Goal: Information Seeking & Learning: Learn about a topic

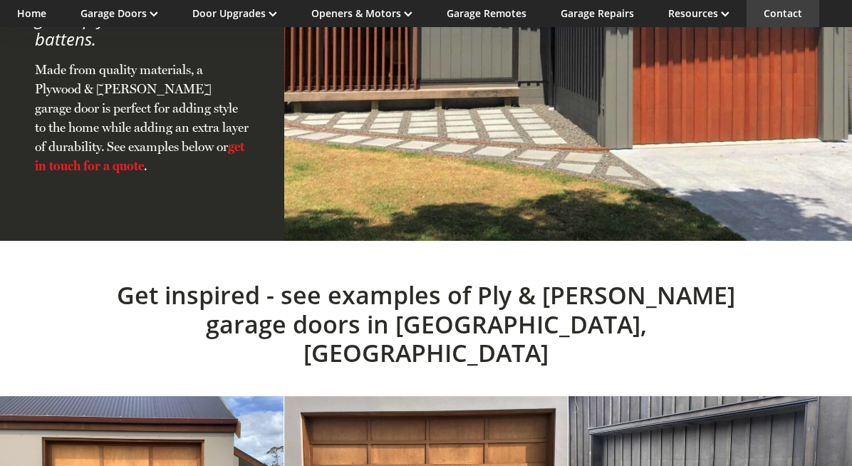
click at [776, 13] on link "Contact" at bounding box center [783, 13] width 38 height 14
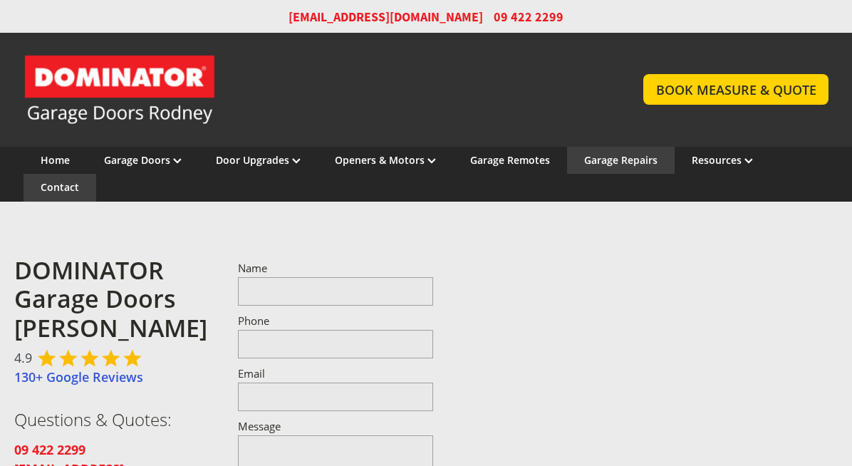
click at [625, 155] on link "Garage Repairs" at bounding box center [620, 160] width 73 height 14
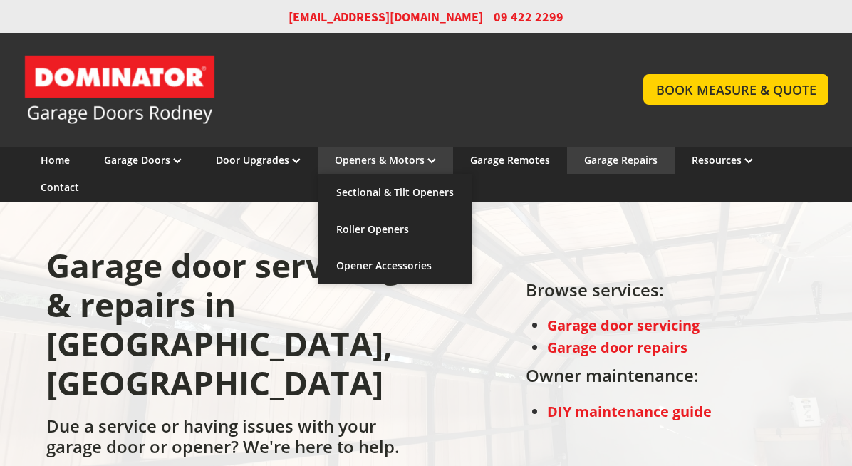
click at [373, 164] on link "Openers & Motors" at bounding box center [385, 160] width 101 height 14
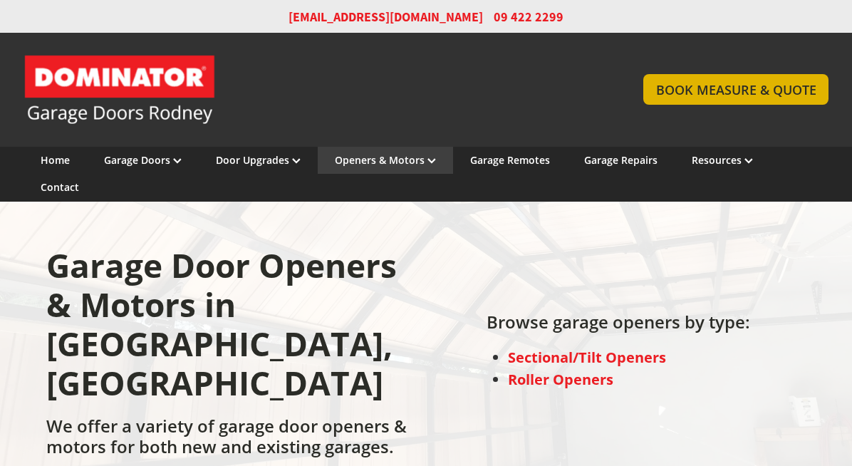
click at [745, 88] on link "BOOK MEASURE & QUOTE" at bounding box center [735, 89] width 184 height 31
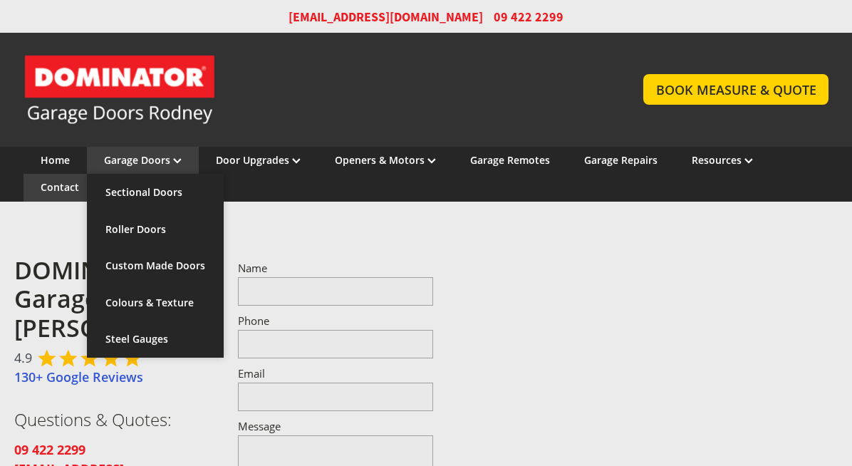
click at [137, 160] on link "Garage Doors" at bounding box center [143, 160] width 78 height 14
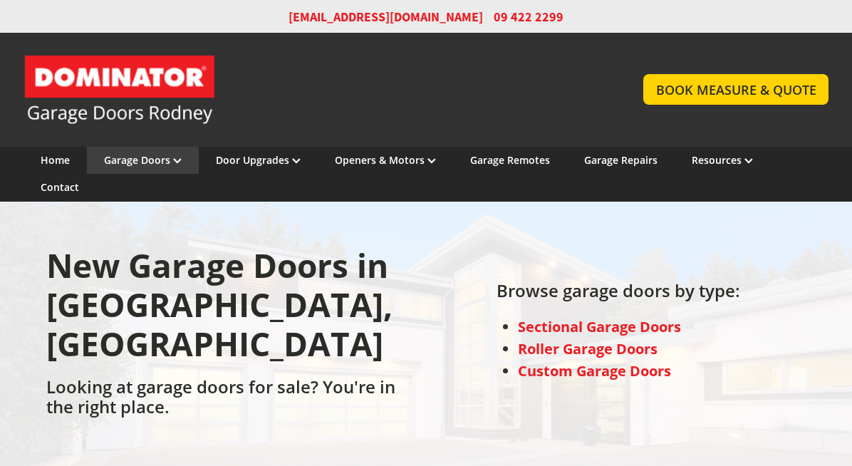
click at [136, 156] on link "Garage Doors" at bounding box center [143, 160] width 78 height 14
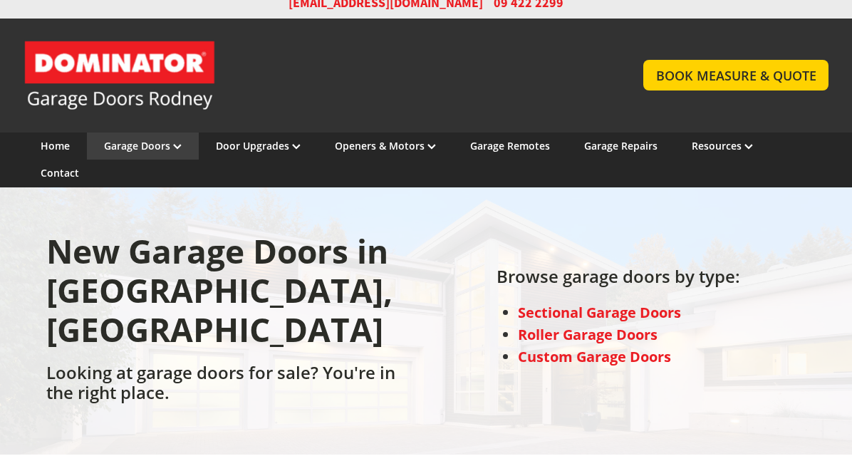
scroll to position [16, 0]
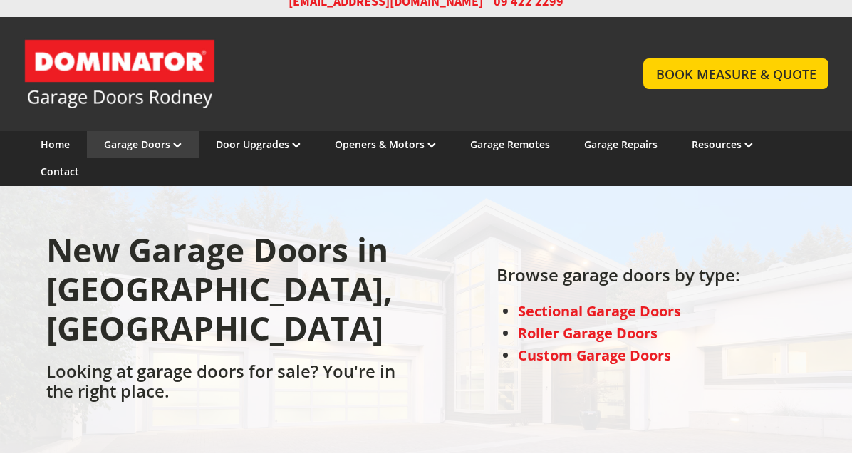
click at [117, 76] on link "Garage Door and Secure Access Solutions homepage" at bounding box center [319, 73] width 591 height 71
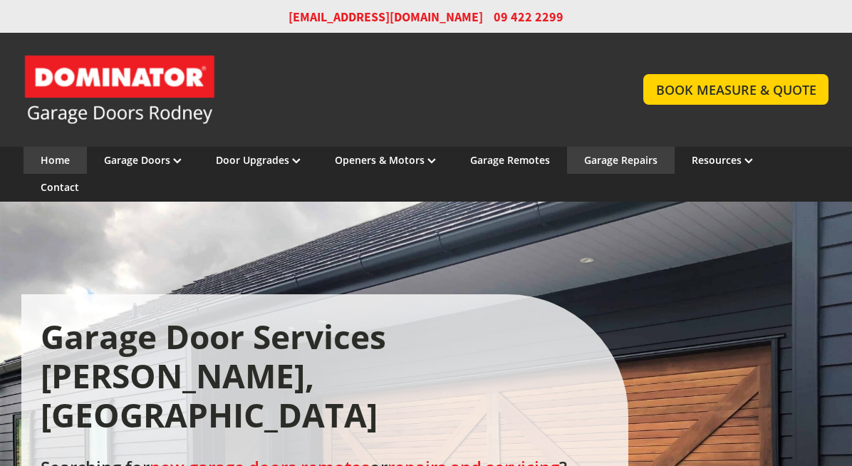
click at [630, 163] on link "Garage Repairs" at bounding box center [620, 160] width 73 height 14
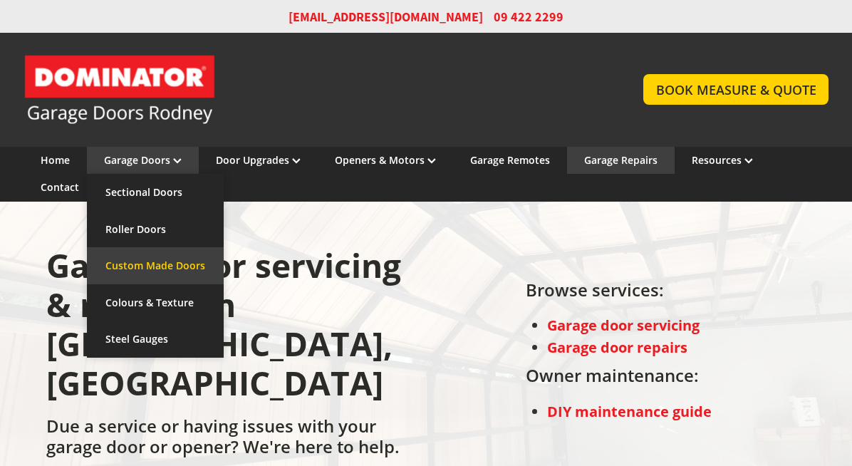
click at [156, 262] on link "Custom Made Doors" at bounding box center [155, 265] width 137 height 37
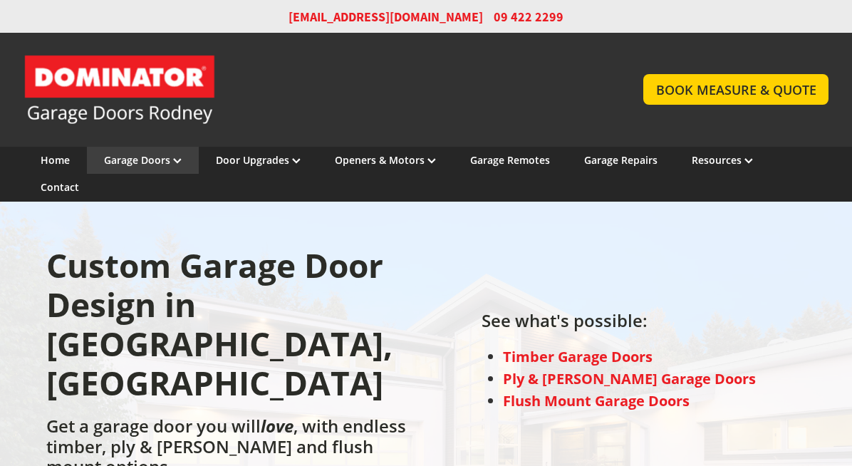
click at [176, 162] on polygon at bounding box center [177, 160] width 8 height 5
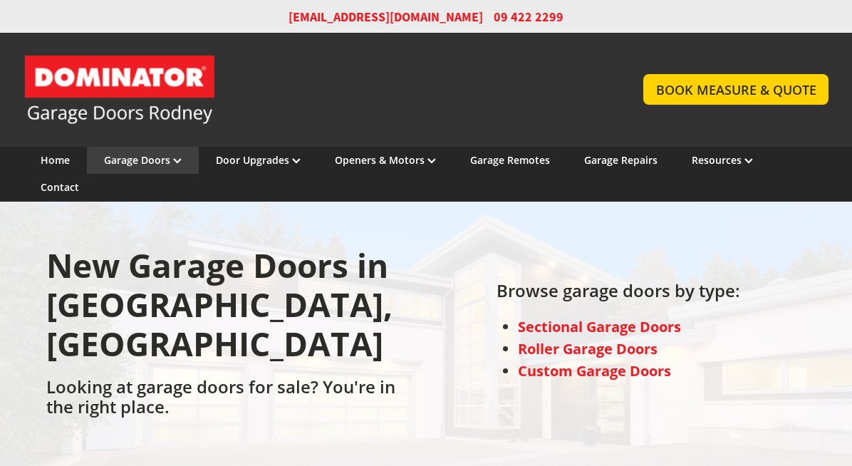
drag, startPoint x: 0, startPoint y: 0, endPoint x: 180, endPoint y: 158, distance: 239.2
click at [180, 158] on icon at bounding box center [177, 161] width 9 height 6
drag, startPoint x: 0, startPoint y: 0, endPoint x: 172, endPoint y: 162, distance: 236.8
click at [173, 162] on icon at bounding box center [177, 161] width 9 height 6
drag, startPoint x: 0, startPoint y: 0, endPoint x: 177, endPoint y: 160, distance: 238.6
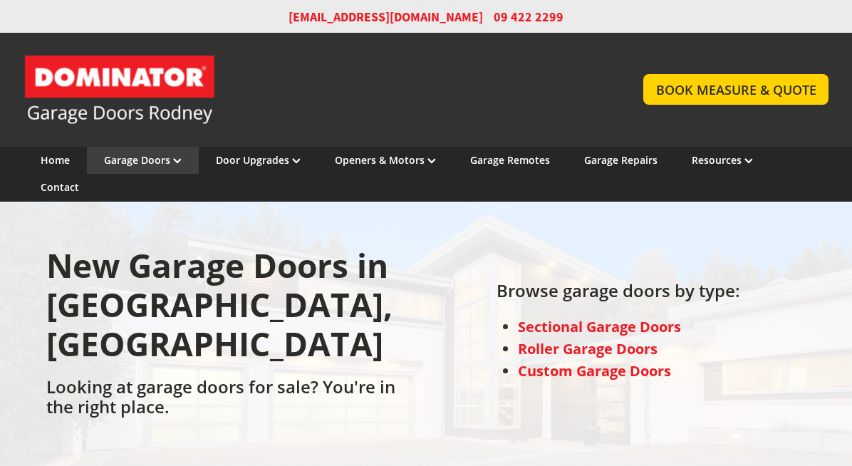
click at [177, 160] on polygon at bounding box center [177, 160] width 8 height 5
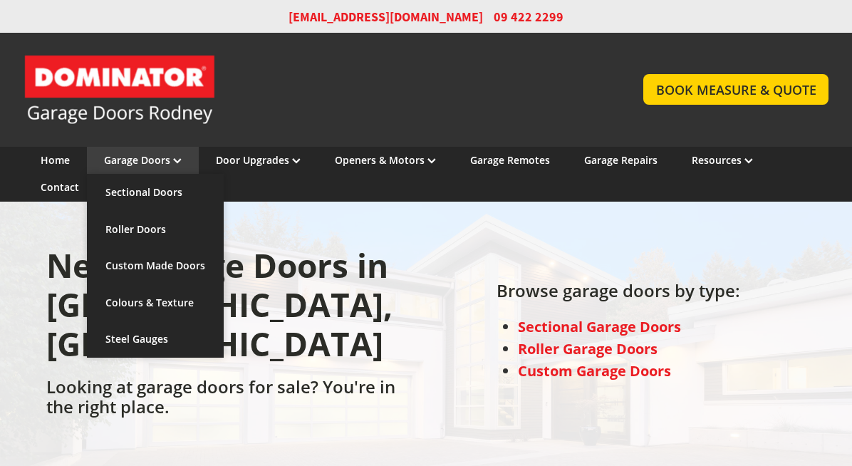
drag, startPoint x: 0, startPoint y: 0, endPoint x: 178, endPoint y: 157, distance: 237.7
click at [178, 158] on icon at bounding box center [177, 161] width 9 height 6
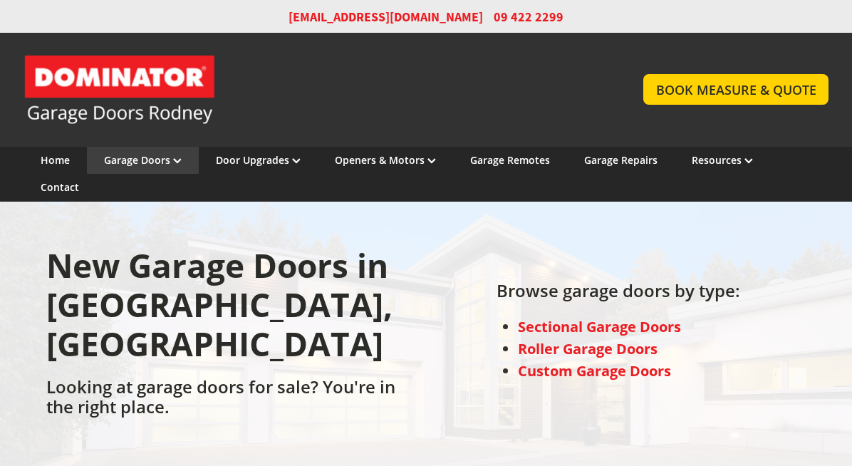
drag, startPoint x: 0, startPoint y: 0, endPoint x: 178, endPoint y: 157, distance: 237.7
click at [178, 158] on icon at bounding box center [177, 161] width 9 height 6
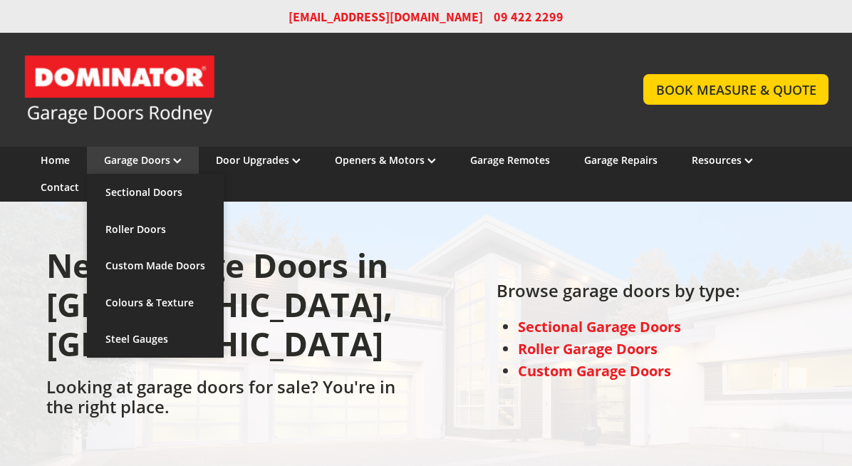
click at [177, 161] on polygon at bounding box center [177, 160] width 8 height 5
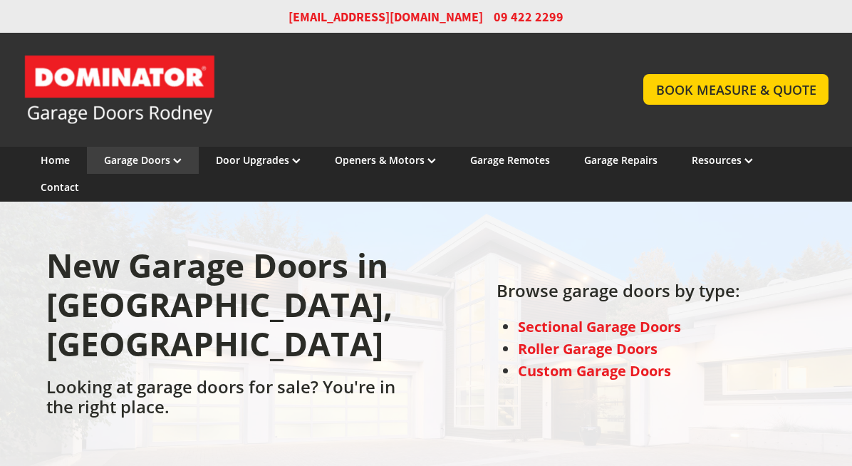
click at [177, 161] on polygon at bounding box center [177, 160] width 8 height 5
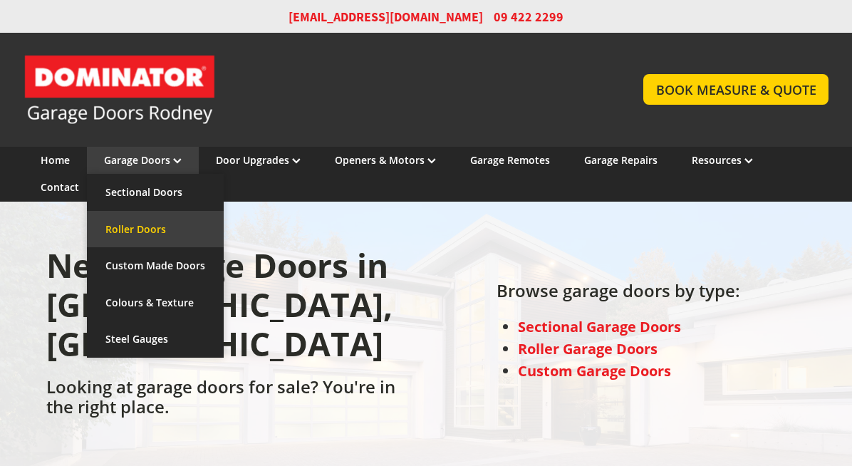
click at [145, 227] on link "Roller Doors" at bounding box center [155, 229] width 137 height 37
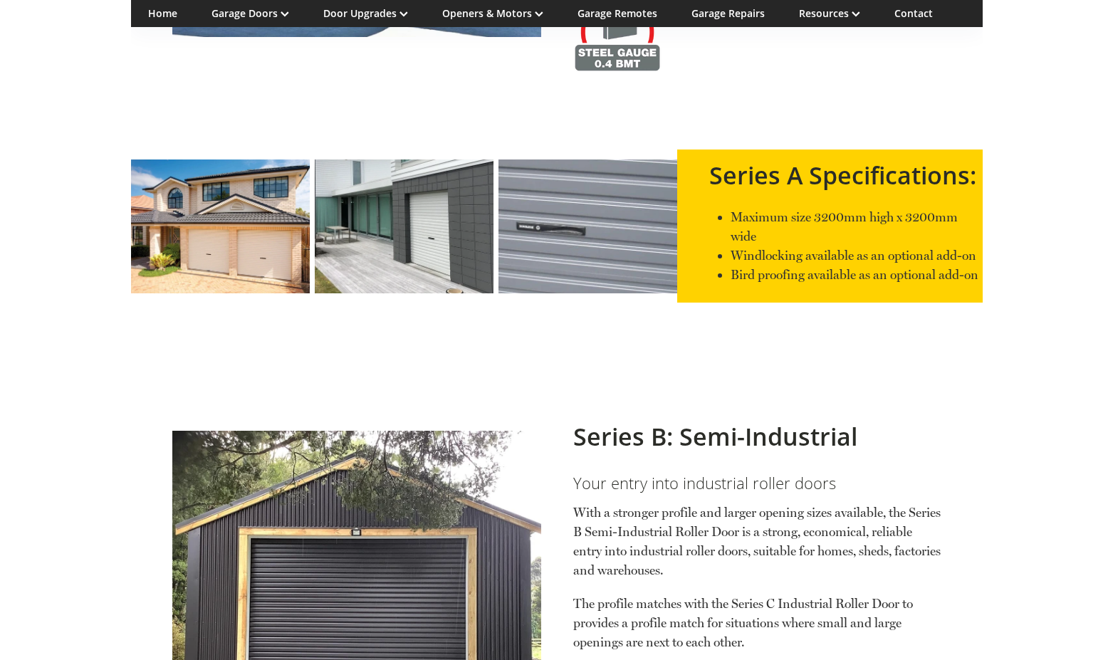
scroll to position [1088, 0]
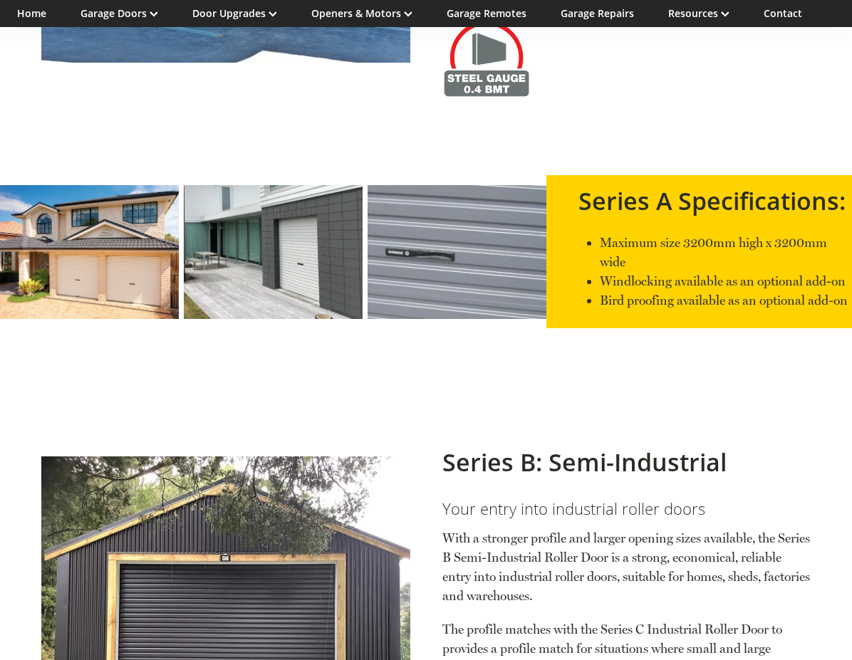
click at [848, 465] on section "Series B: Semi-Industrial Your entry into industrial roller doors With a strong…" at bounding box center [426, 591] width 852 height 527
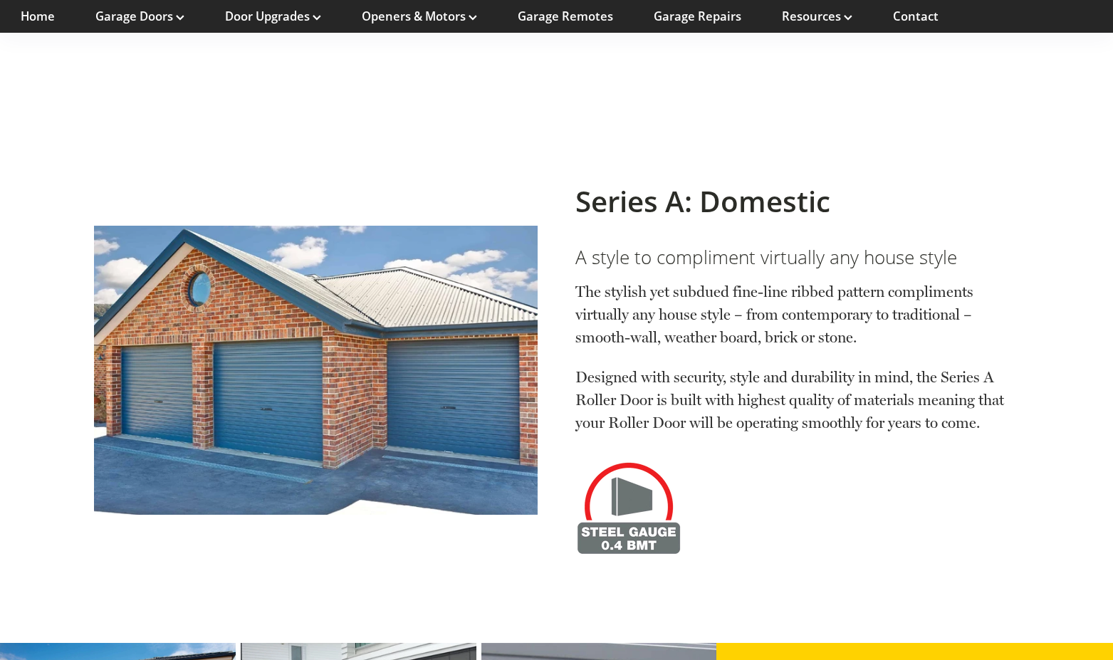
scroll to position [871, 0]
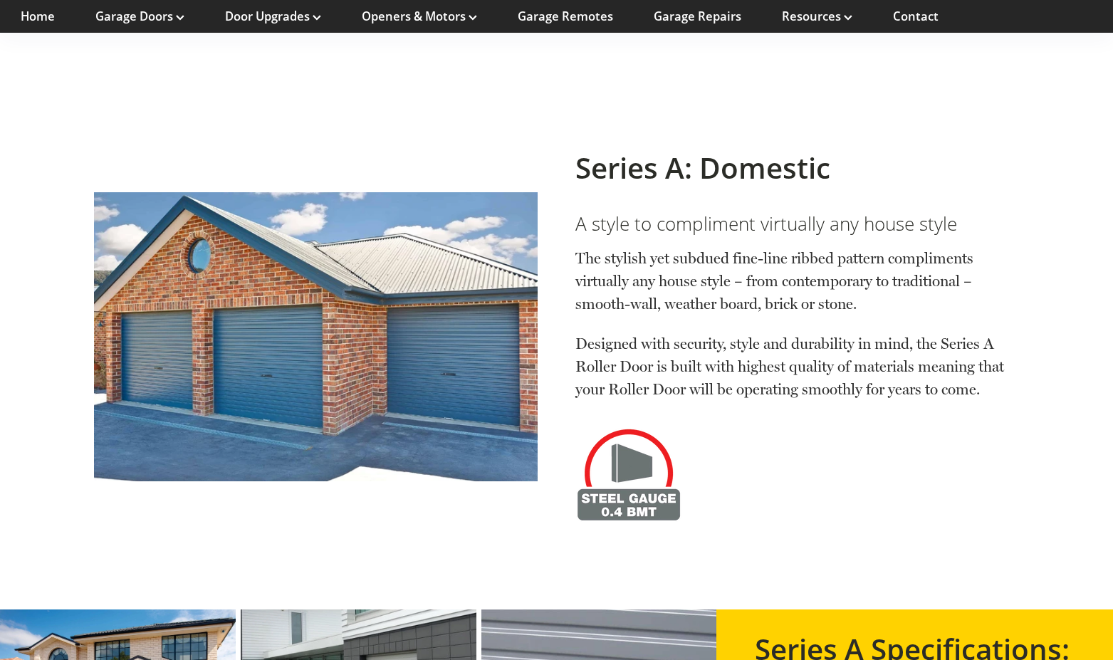
click at [529, 64] on section "Series A: Domestic A style to compliment virtually any house style The stylish …" at bounding box center [556, 337] width 1113 height 546
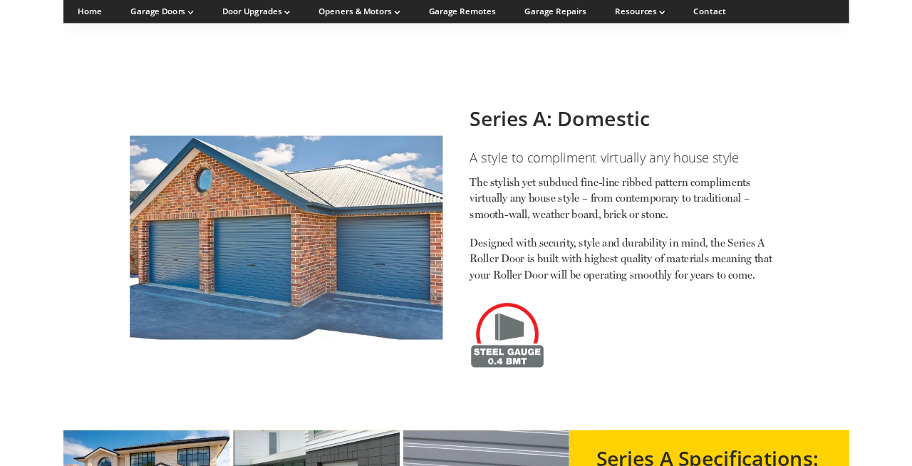
scroll to position [863, 0]
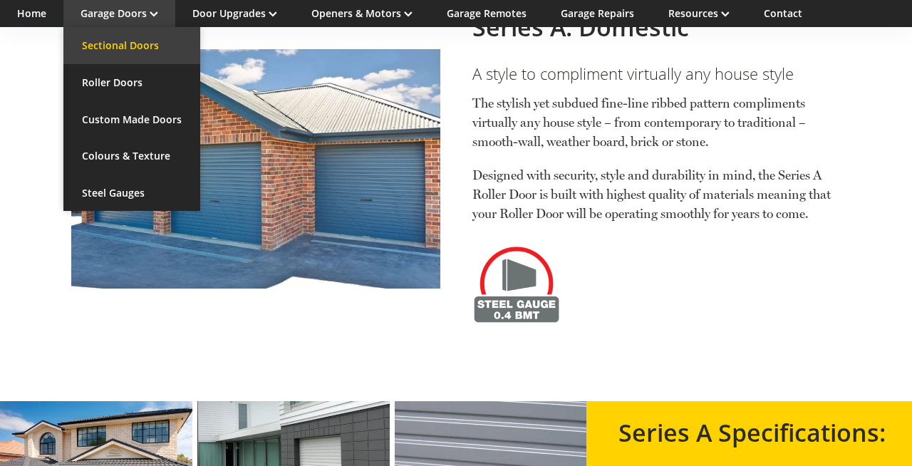
click at [134, 46] on link "Sectional Doors" at bounding box center [131, 45] width 137 height 37
